Goal: Task Accomplishment & Management: Use online tool/utility

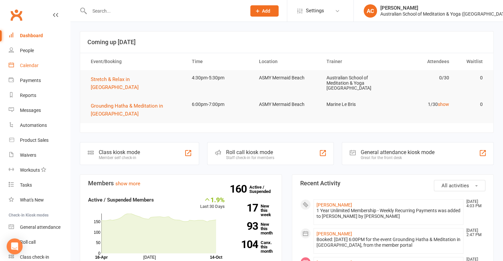
click at [28, 67] on div "Calendar" at bounding box center [29, 65] width 19 height 5
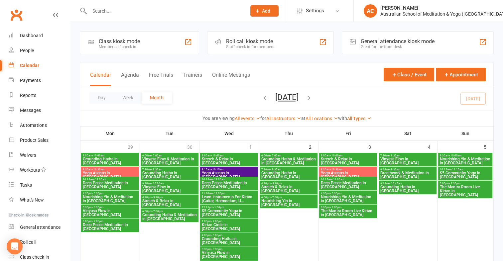
click at [121, 45] on div "Member self check-in" at bounding box center [119, 47] width 41 height 5
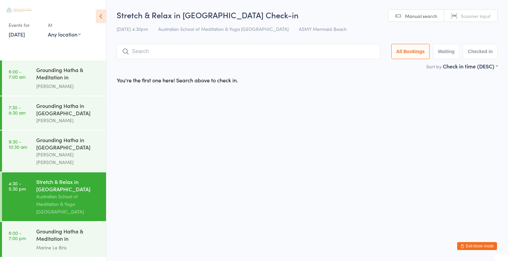
click at [469, 19] on span "Scanner input" at bounding box center [476, 16] width 30 height 7
type input "2574"
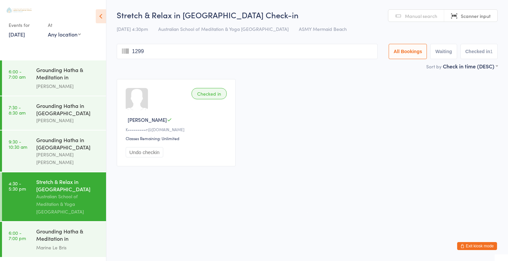
type input "1299"
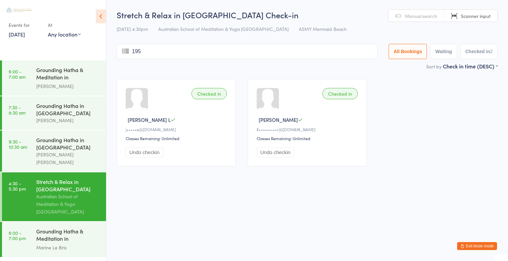
type input "1959"
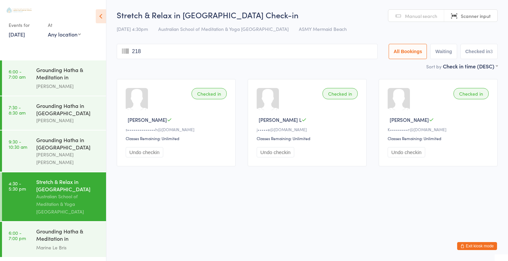
type input "2185"
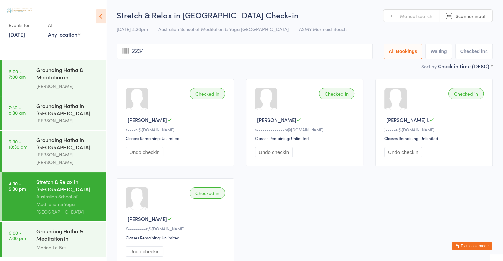
type input "2234"
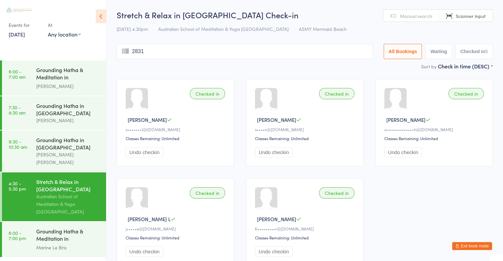
type input "2831"
